Goal: Transaction & Acquisition: Purchase product/service

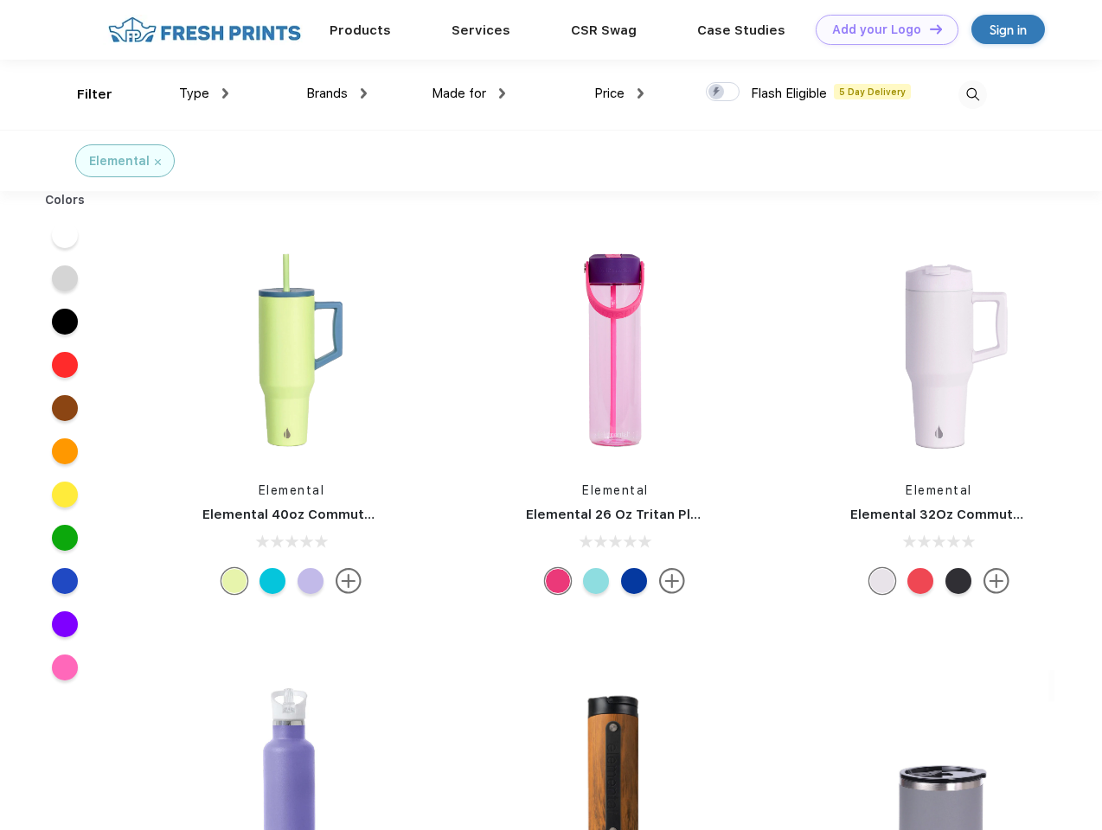
scroll to position [1, 0]
click at [881, 29] on link "Add your Logo Design Tool" at bounding box center [887, 30] width 143 height 30
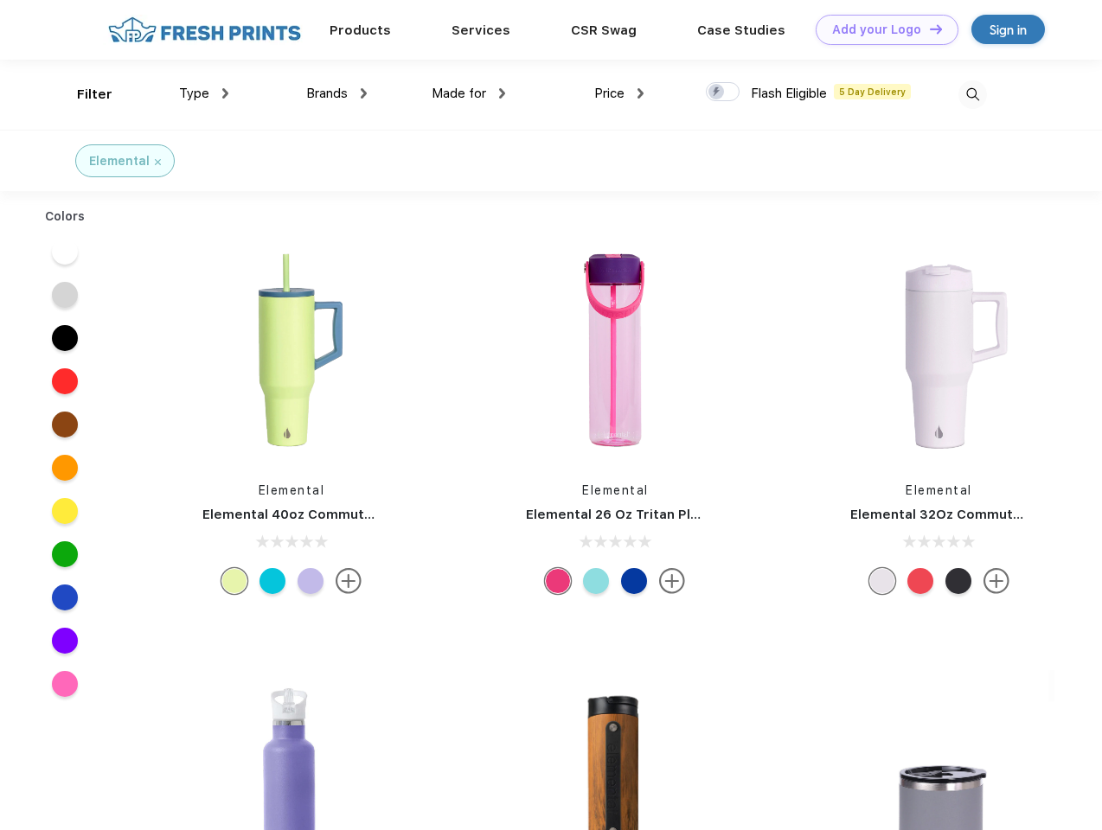
click at [0, 0] on div "Design Tool" at bounding box center [0, 0] width 0 height 0
click at [928, 29] on link "Add your Logo Design Tool" at bounding box center [887, 30] width 143 height 30
click at [83, 94] on div "Filter" at bounding box center [94, 95] width 35 height 20
click at [204, 93] on span "Type" at bounding box center [194, 94] width 30 height 16
click at [336, 93] on span "Brands" at bounding box center [327, 94] width 42 height 16
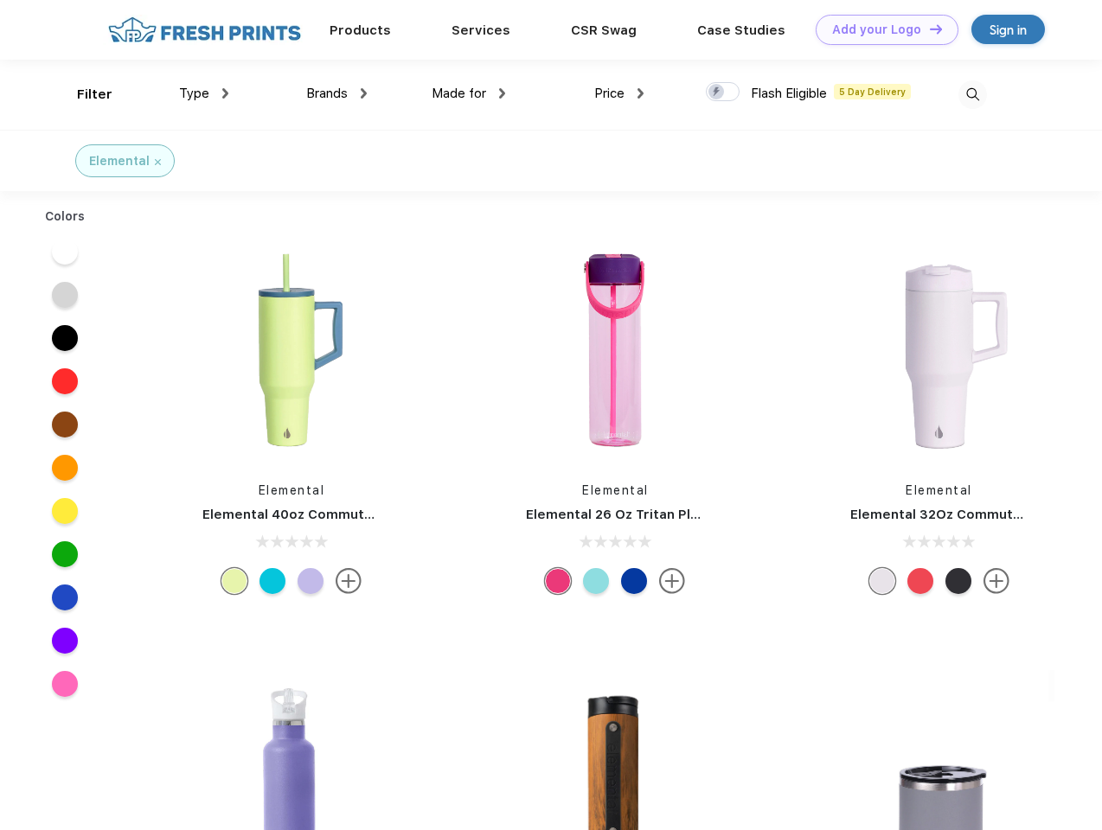
click at [469, 93] on span "Made for" at bounding box center [459, 94] width 54 height 16
click at [619, 93] on span "Price" at bounding box center [609, 94] width 30 height 16
click at [723, 93] on div at bounding box center [723, 91] width 34 height 19
click at [717, 93] on input "checkbox" at bounding box center [711, 86] width 11 height 11
click at [972, 94] on img at bounding box center [972, 94] width 29 height 29
